Goal: Task Accomplishment & Management: Complete application form

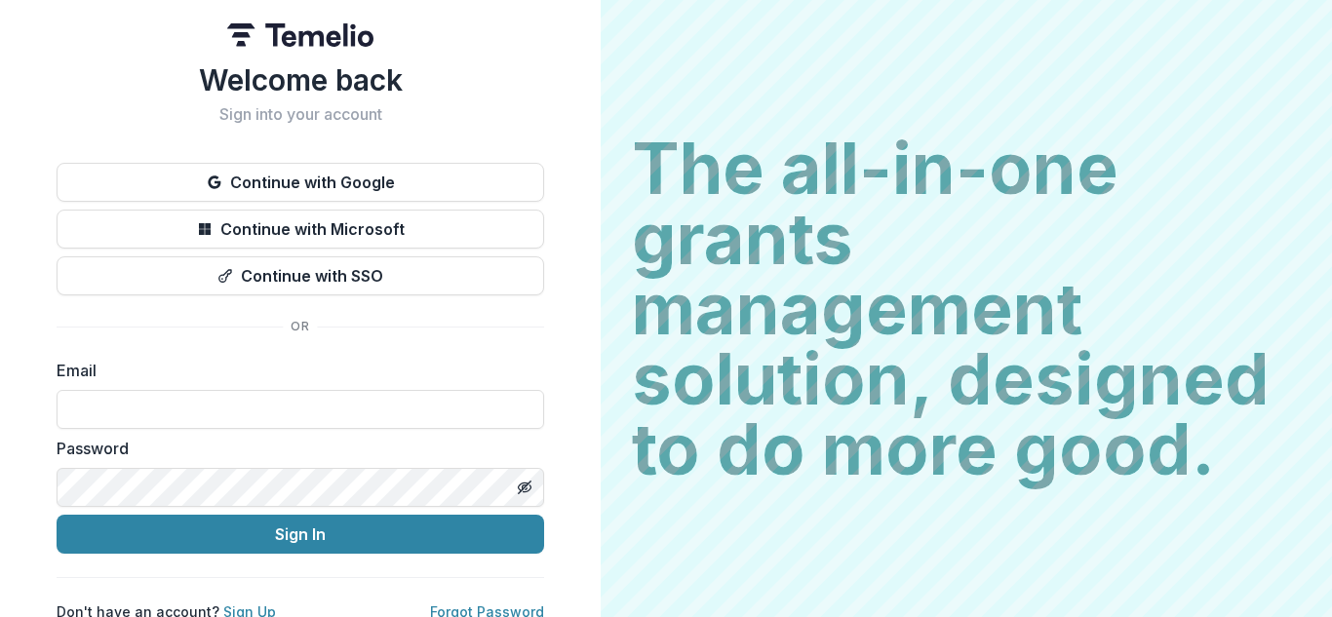
click at [210, 415] on input at bounding box center [301, 409] width 488 height 39
type input "*"
type input "**********"
click at [530, 485] on button "Toggle password visibility" at bounding box center [524, 487] width 31 height 31
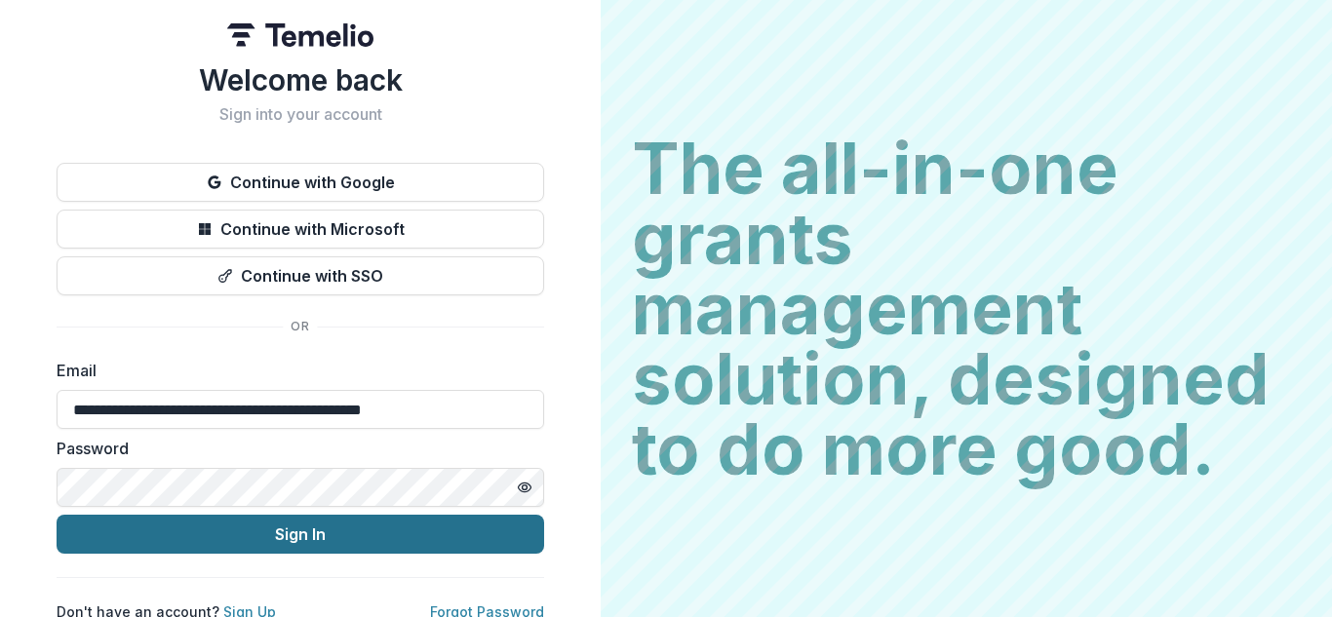
click at [412, 535] on button "Sign In" at bounding box center [301, 534] width 488 height 39
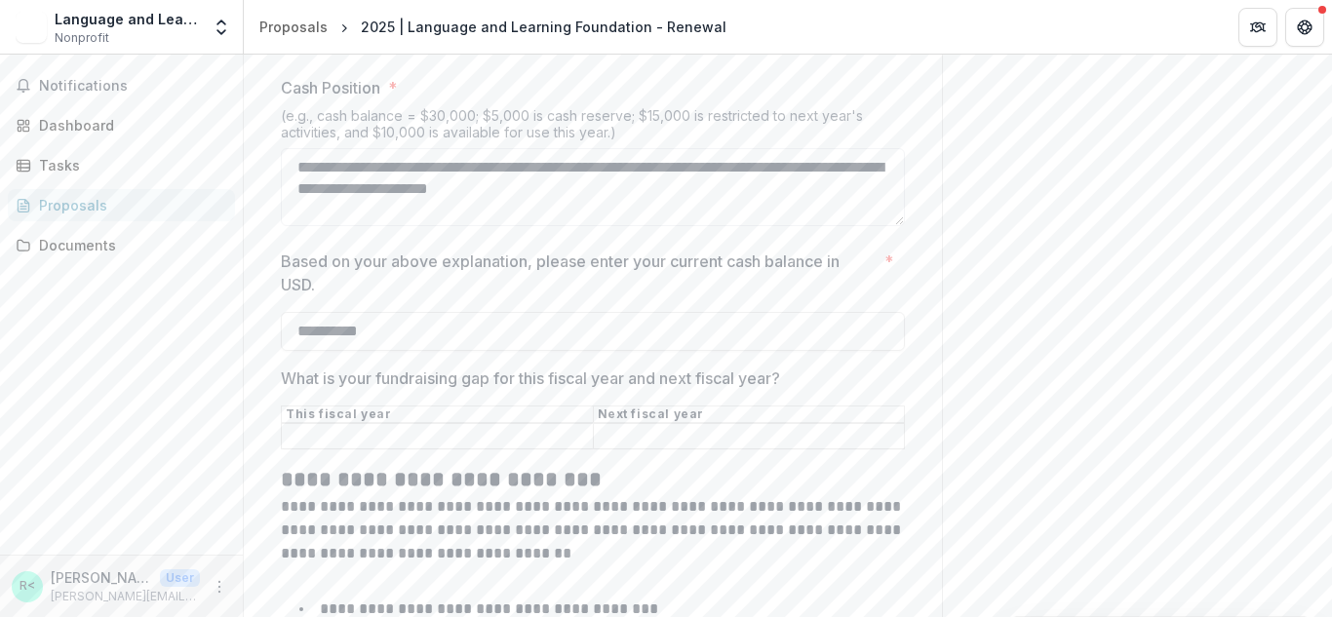
scroll to position [14322, 0]
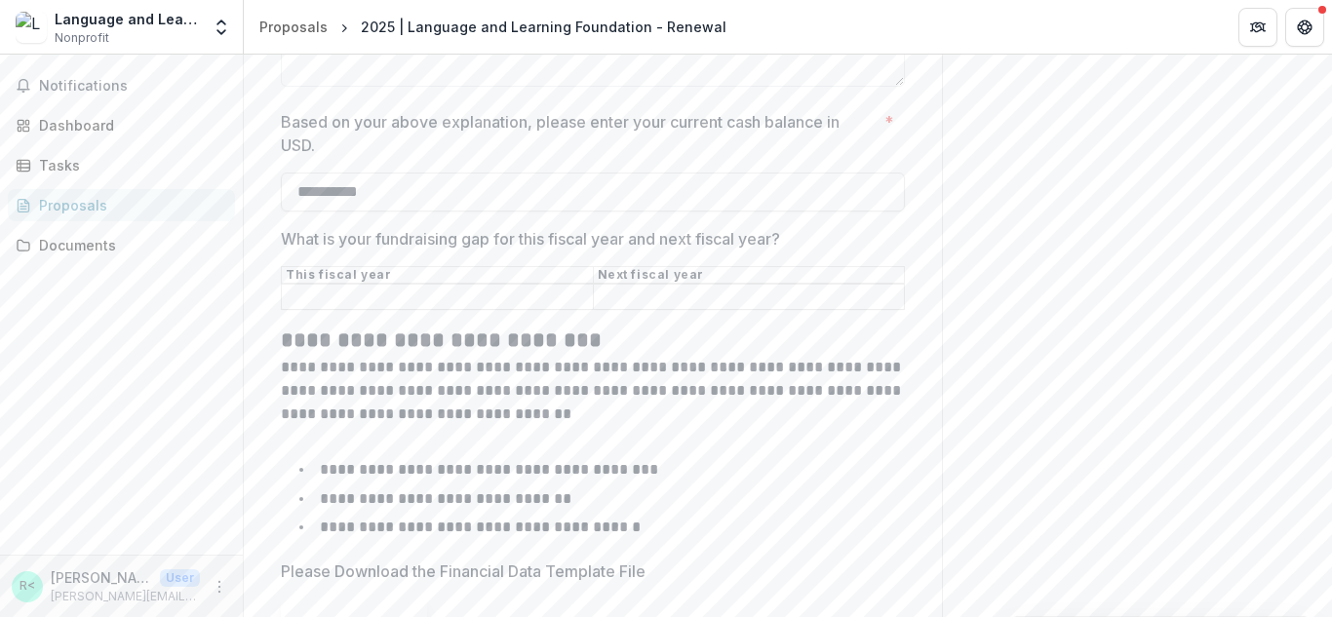
click at [510, 309] on input "What is your fundraising gap for this fiscal year and next fiscal year?" at bounding box center [437, 297] width 311 height 23
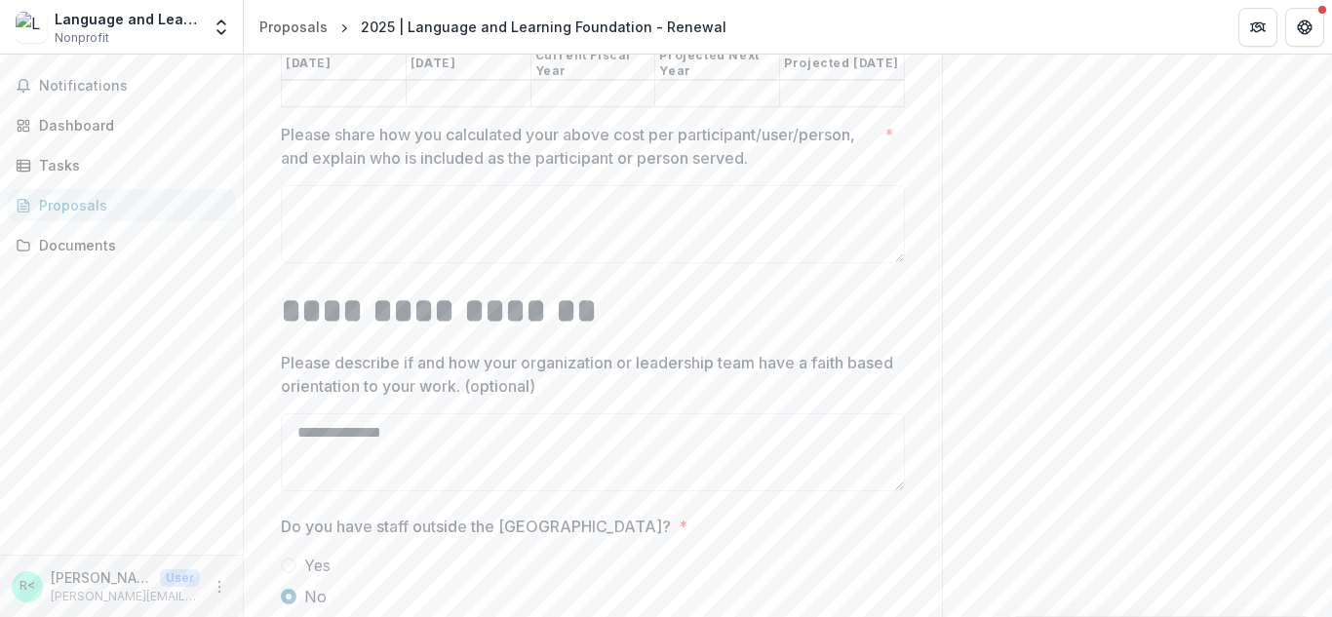
scroll to position [15386, 0]
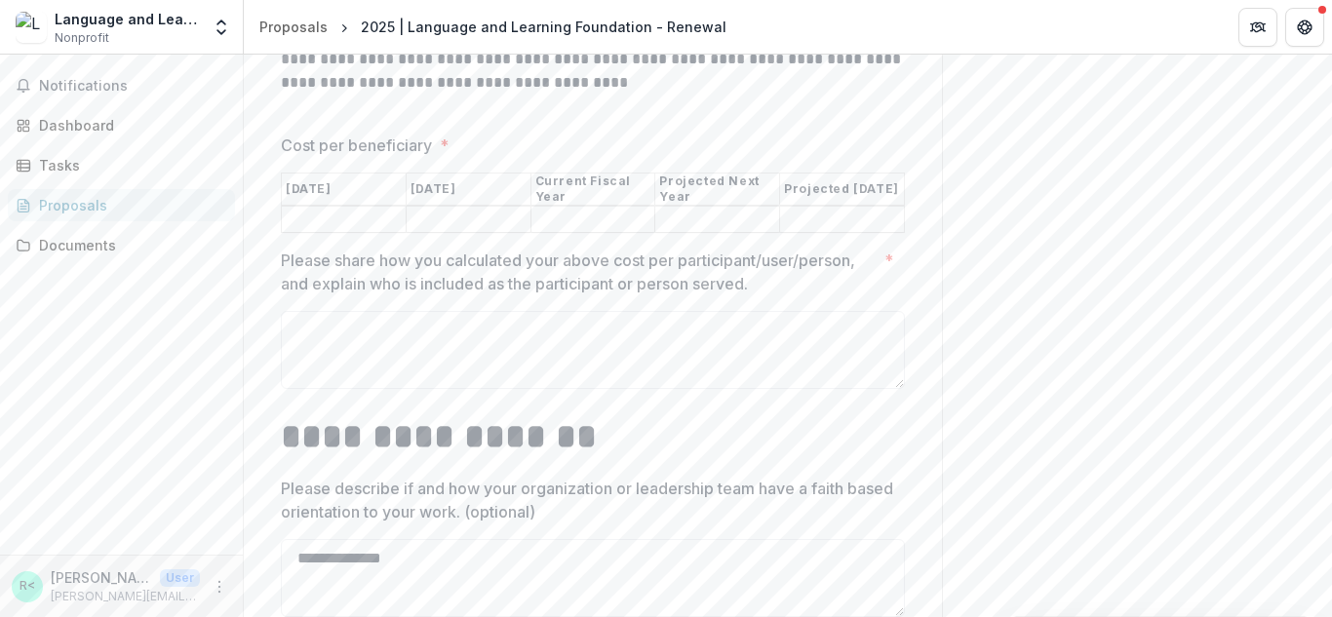
click at [339, 232] on input "Cost per beneficiary *" at bounding box center [344, 220] width 124 height 23
click at [436, 232] on input "Cost per beneficiary *" at bounding box center [469, 220] width 124 height 23
click at [562, 232] on input "Cost per beneficiary *" at bounding box center [593, 220] width 124 height 23
click at [705, 232] on input "Cost per beneficiary *" at bounding box center [717, 220] width 124 height 23
click at [807, 232] on input "Cost per beneficiary *" at bounding box center [842, 220] width 124 height 23
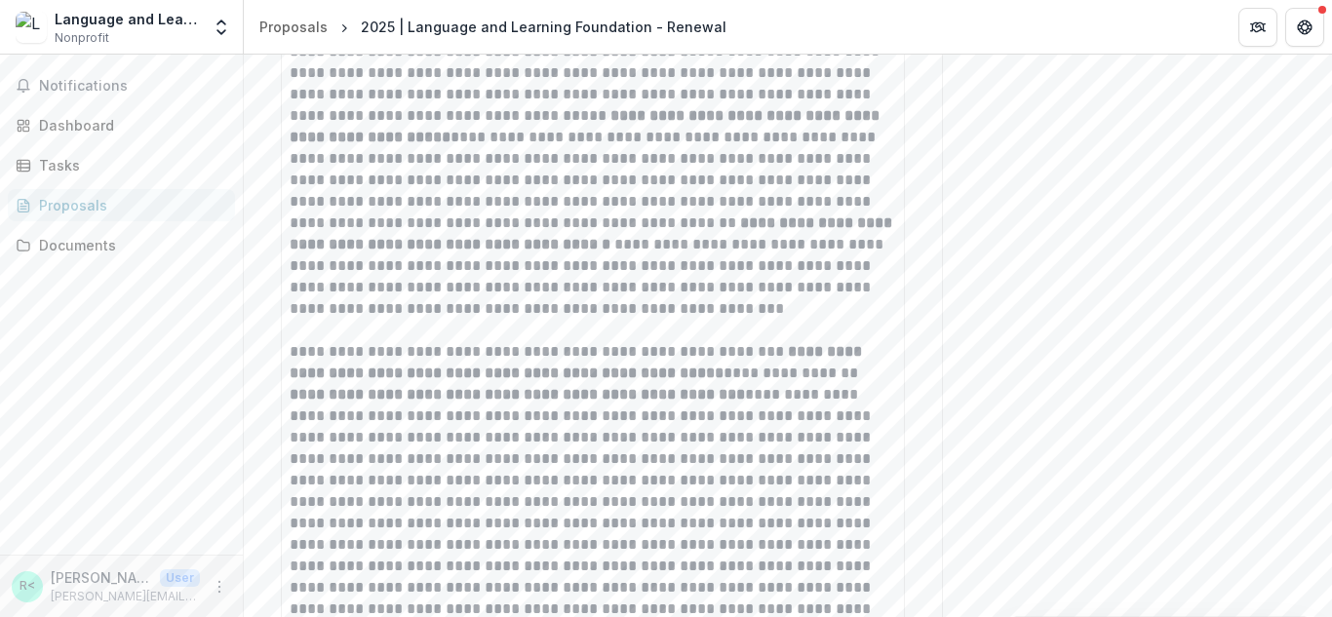
scroll to position [11789, 0]
